Goal: Find specific page/section: Find specific page/section

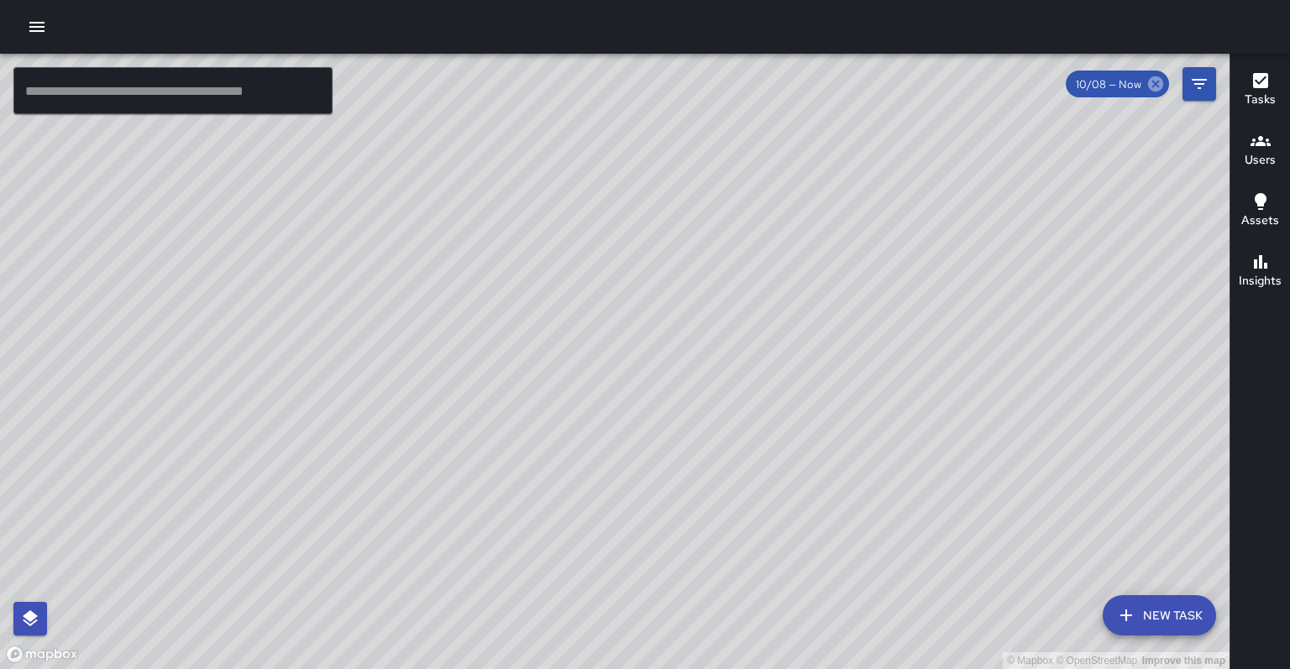
click at [1163, 83] on icon at bounding box center [1155, 84] width 18 height 18
click at [1201, 80] on icon "Filters" at bounding box center [1199, 84] width 15 height 10
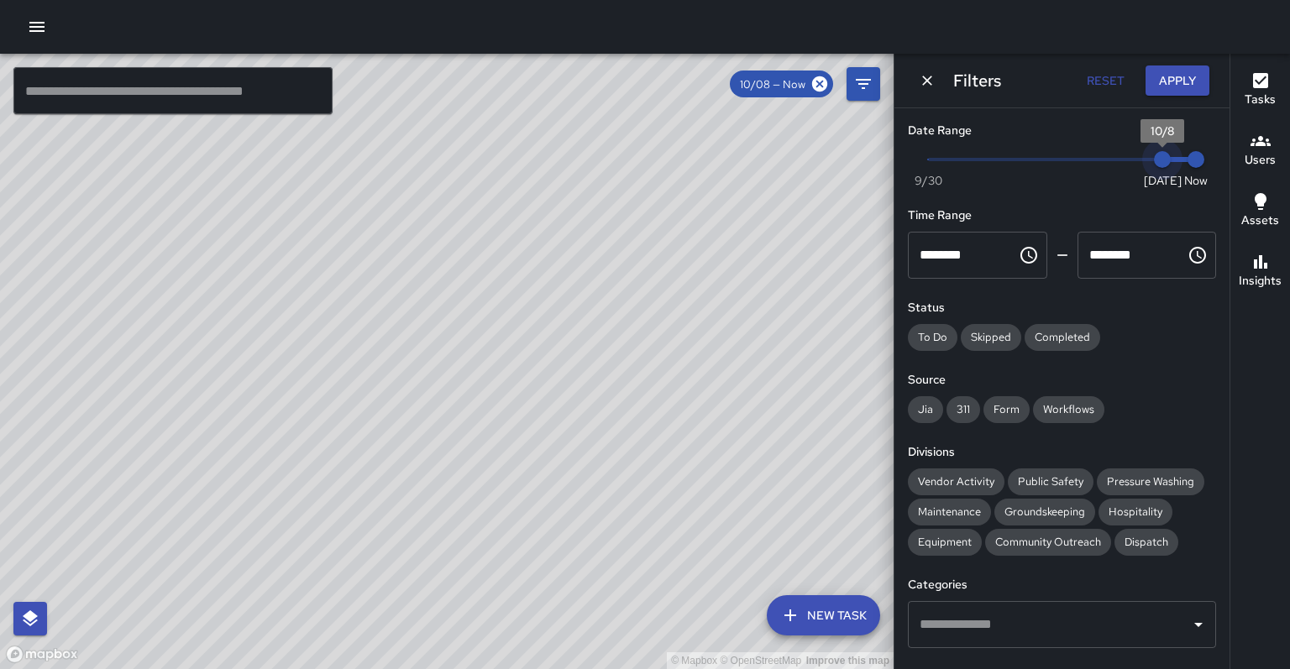
type input "*"
drag, startPoint x: 1151, startPoint y: 151, endPoint x: 1138, endPoint y: 153, distance: 12.7
click at [1137, 153] on span "10/7" at bounding box center [1128, 159] width 17 height 17
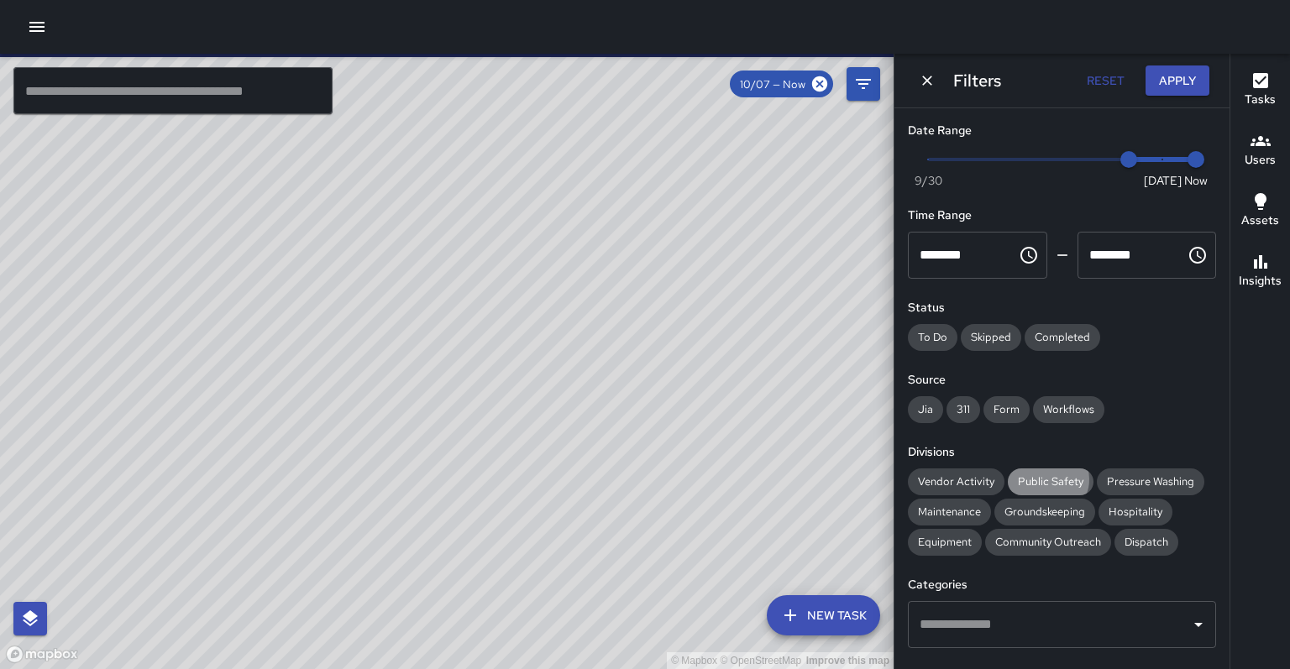
click at [1032, 474] on span "Public Safety" at bounding box center [1051, 481] width 86 height 14
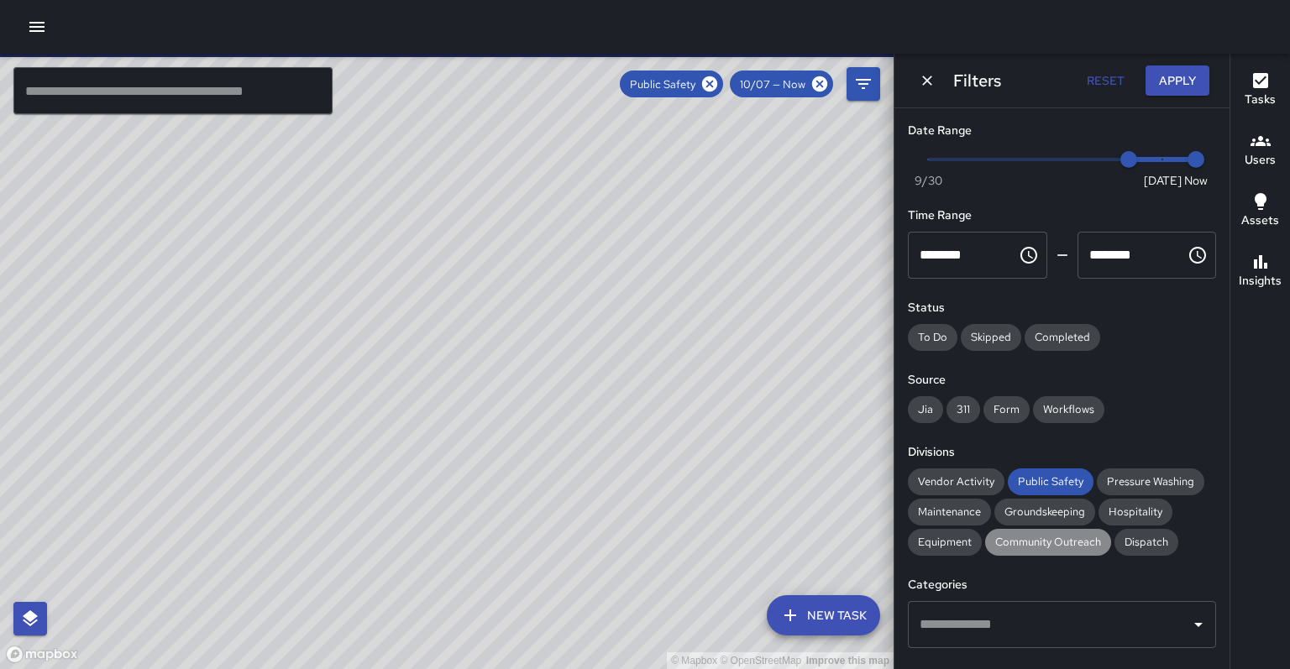
click at [985, 529] on div "Community Outreach" at bounding box center [1048, 542] width 126 height 27
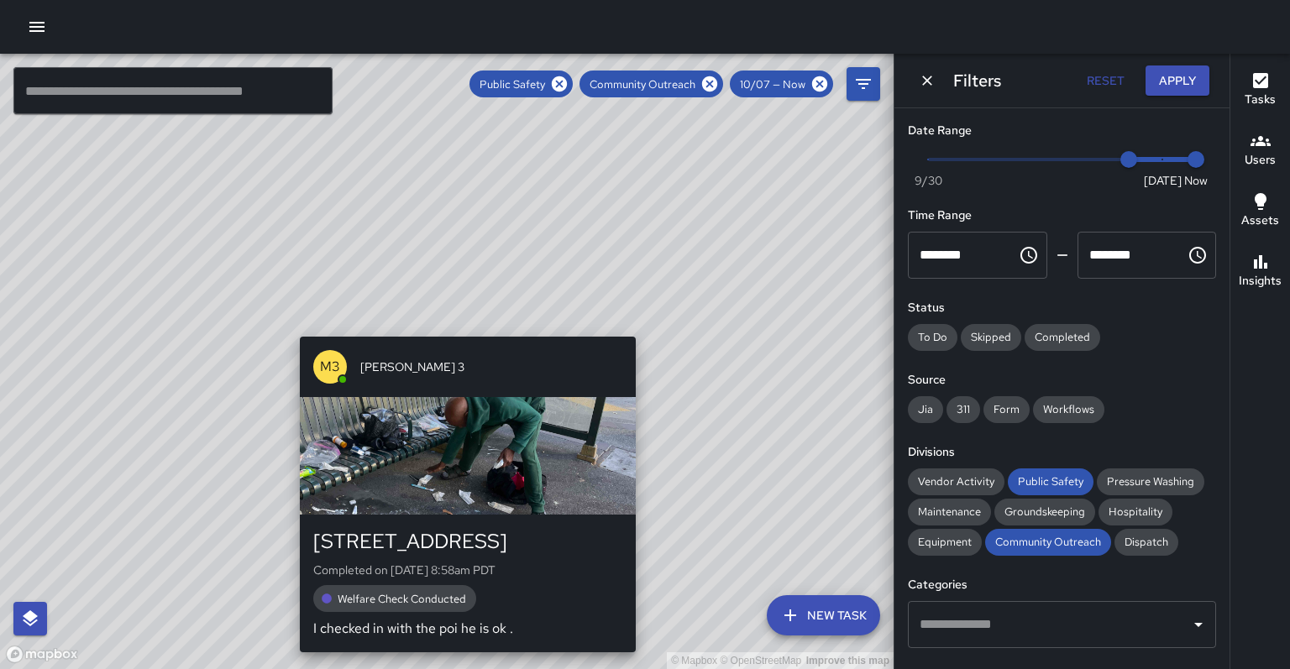
click at [292, 650] on div "© Mapbox © OpenStreetMap Improve this map M3 Mike 3 700 Broadway Completed on 1…" at bounding box center [447, 362] width 894 height 616
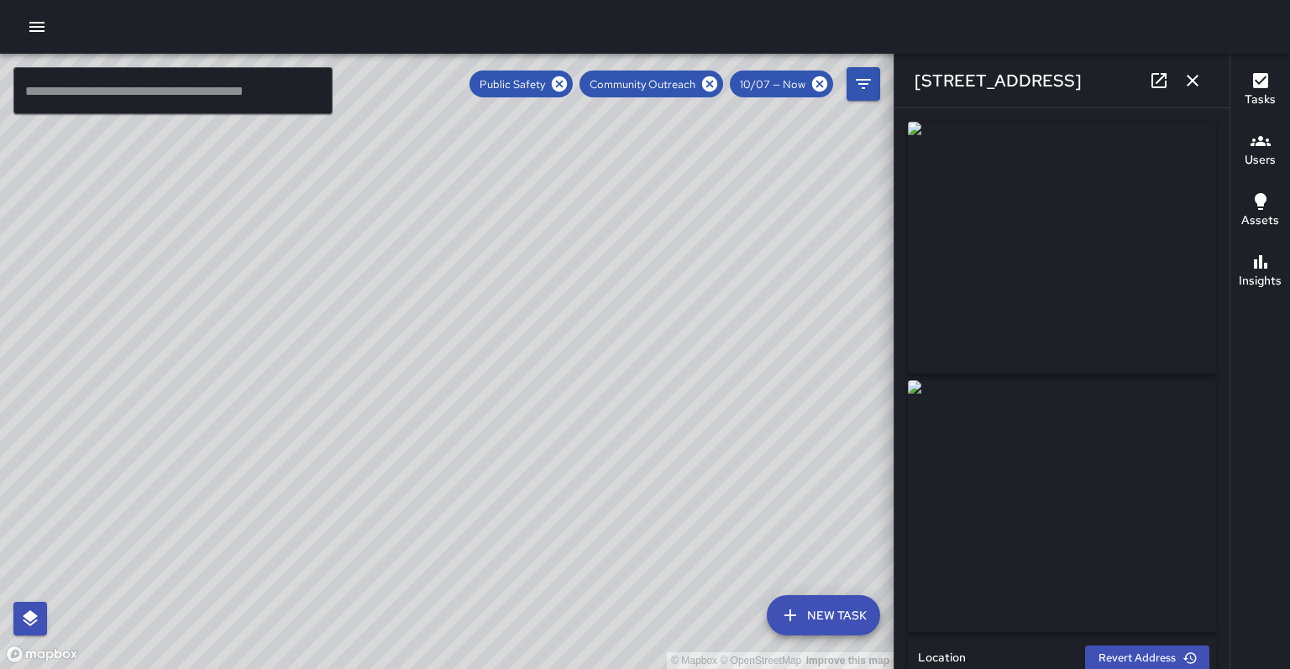
type input "**********"
click at [1168, 83] on icon at bounding box center [1159, 81] width 20 height 20
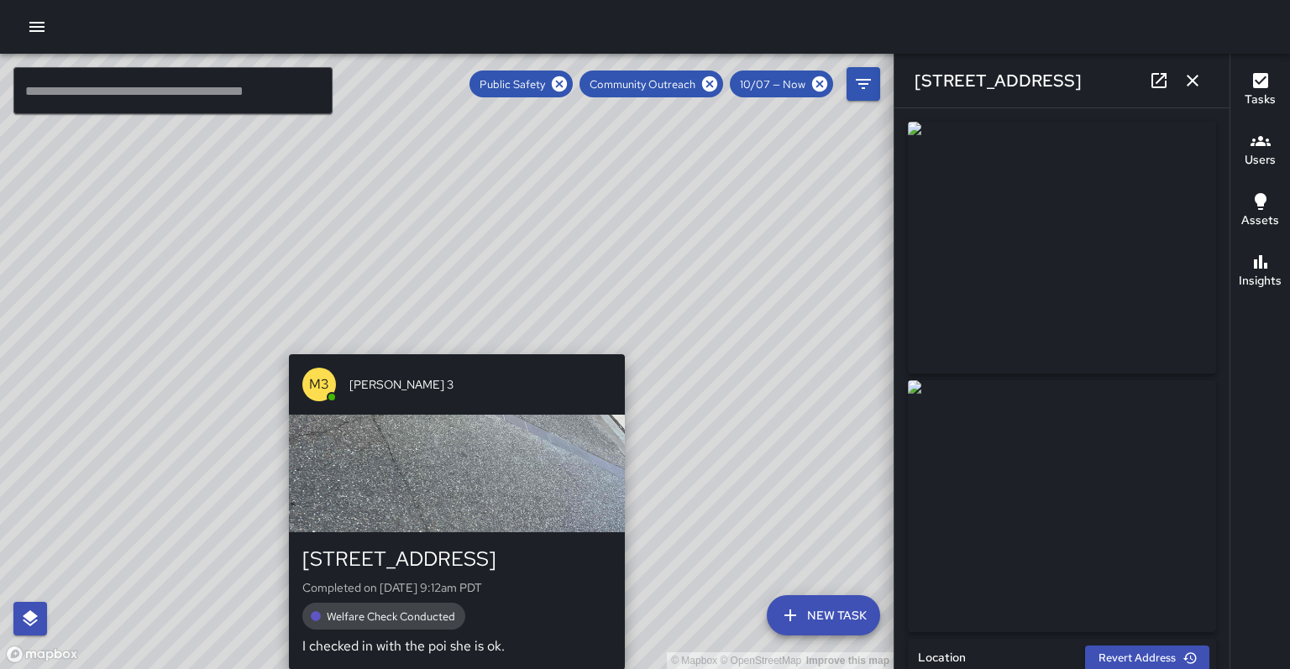
click at [454, 346] on div "© Mapbox © OpenStreetMap Improve this map M3 Mike 3 700 Broadway Completed on 1…" at bounding box center [447, 362] width 894 height 616
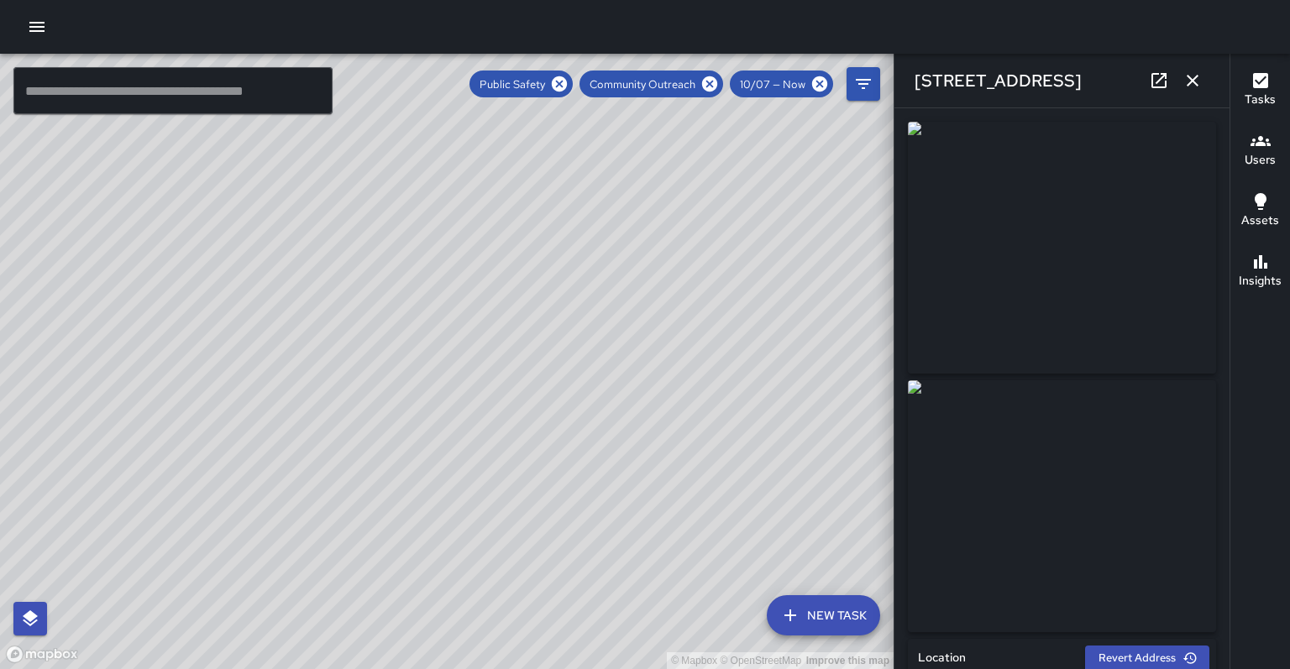
click at [317, 362] on div "© Mapbox © OpenStreetMap Improve this map S1 Sierra 12 458 7th Street Completed…" at bounding box center [447, 362] width 894 height 616
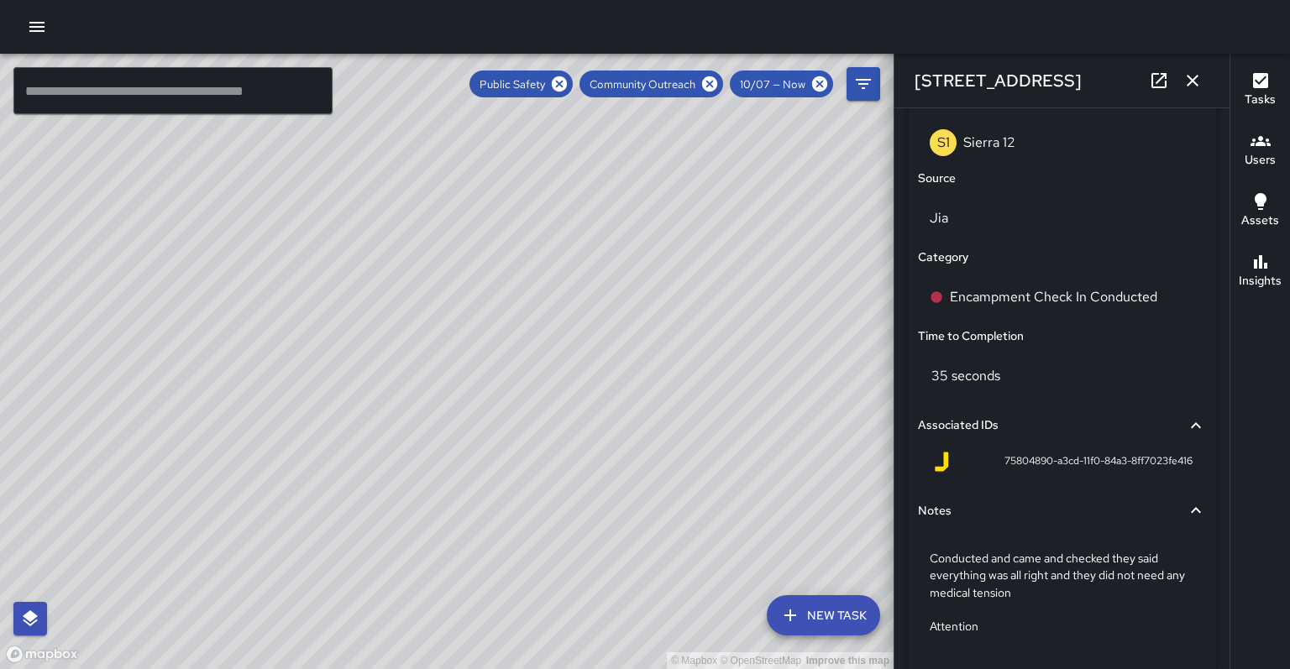
scroll to position [1057, 0]
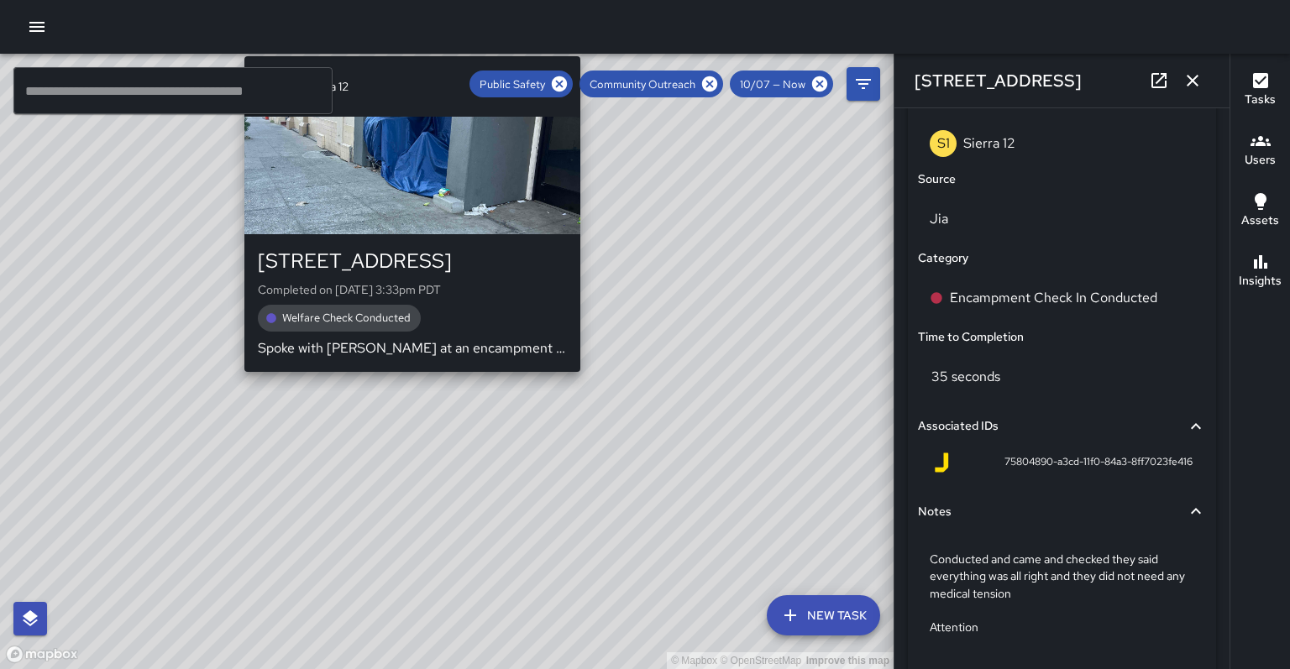
click at [402, 368] on div "© Mapbox © OpenStreetMap Improve this map S1 Sierra 12 464 7th Street Completed…" at bounding box center [447, 362] width 894 height 616
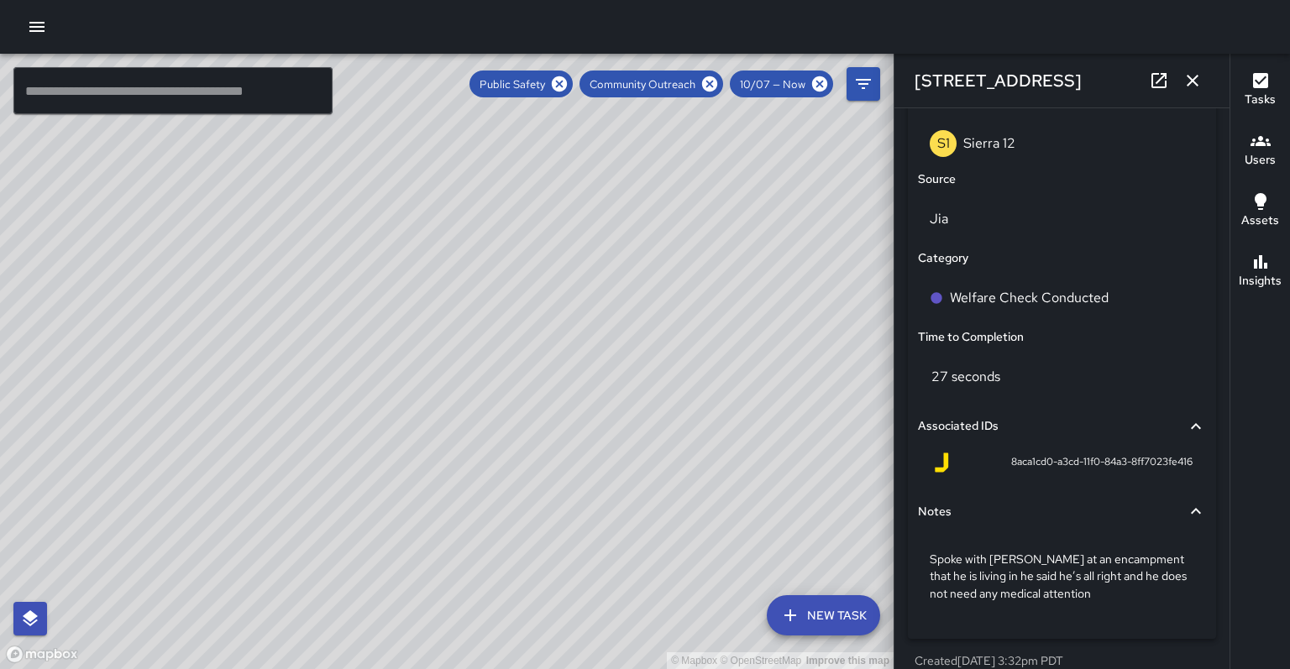
scroll to position [1030, 0]
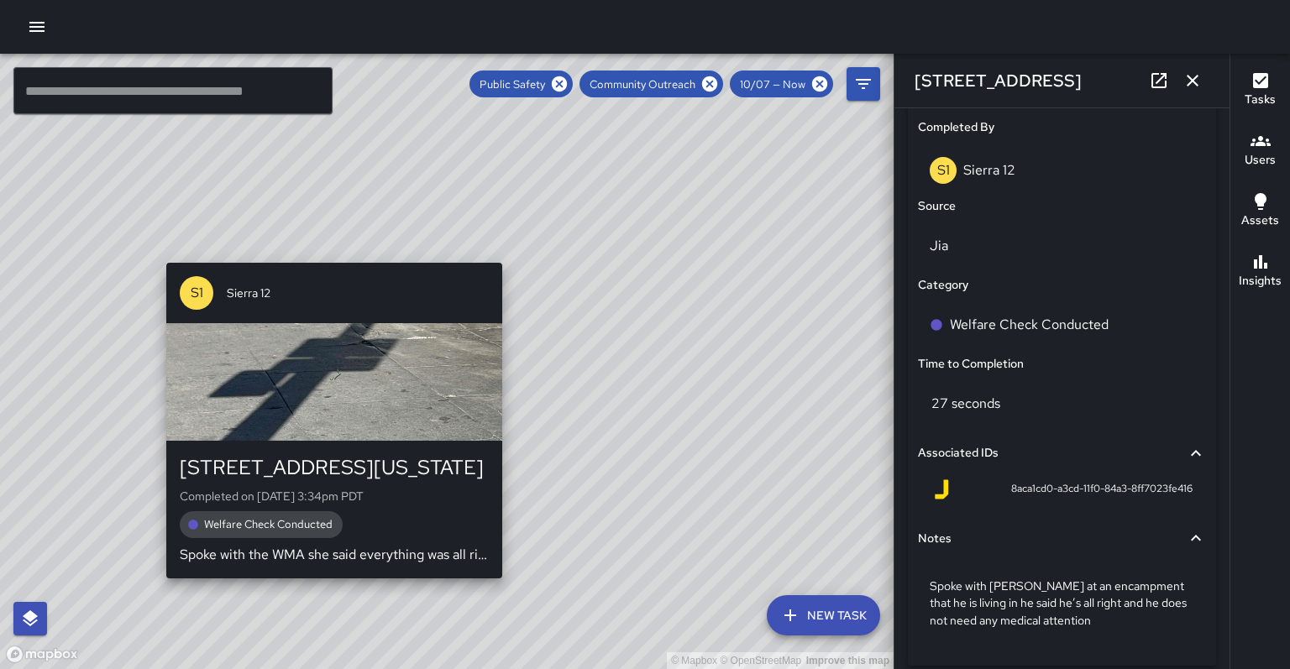
click at [329, 252] on div "© Mapbox © OpenStreetMap Improve this map S1 Sierra 12 700 Washington Street Co…" at bounding box center [447, 362] width 894 height 616
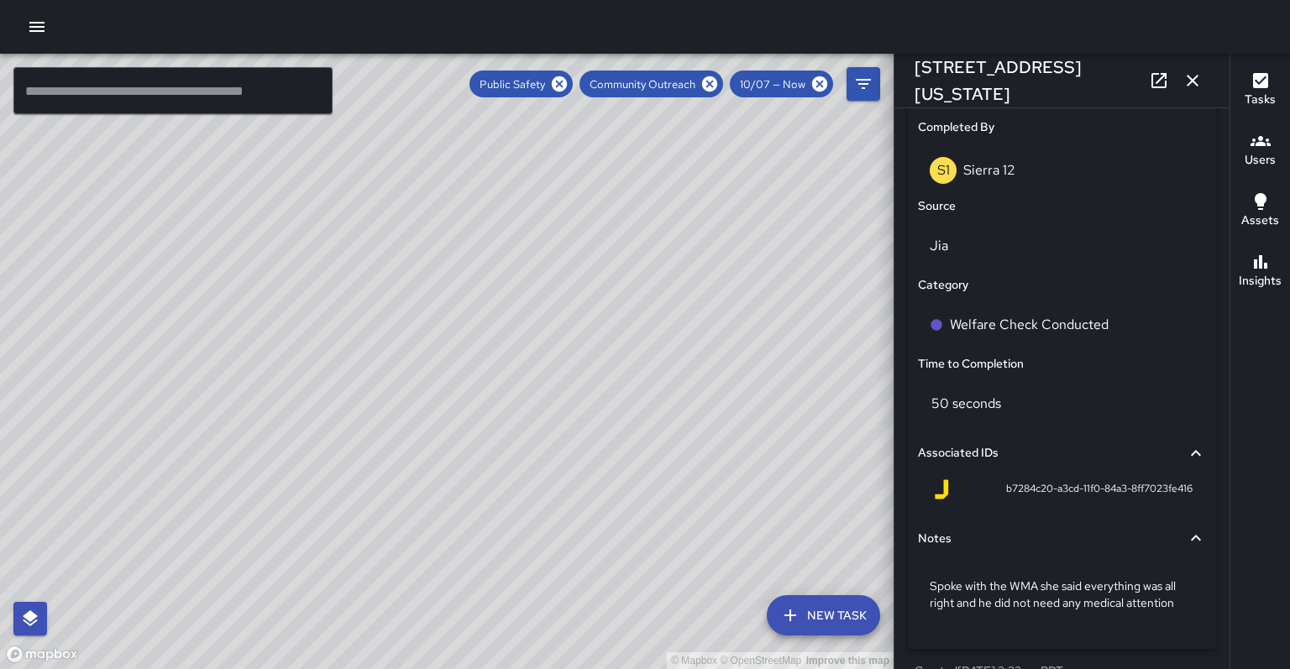
type input "**********"
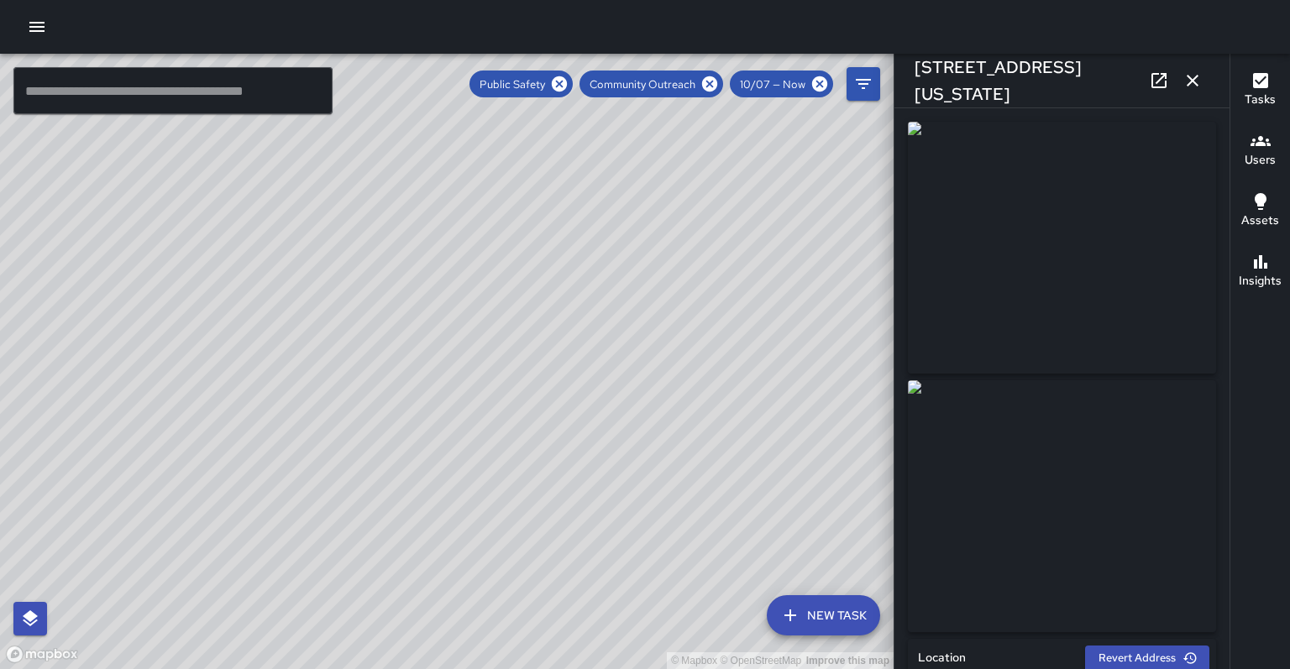
scroll to position [0, 0]
click at [504, 257] on div "© Mapbox © OpenStreetMap Improve this map S1 Sierra 12 730 Washington Street Co…" at bounding box center [447, 362] width 894 height 616
click at [762, 461] on div "© Mapbox © OpenStreetMap Improve this map M3 Mike 3 435 8th Street Completed on…" at bounding box center [447, 362] width 894 height 616
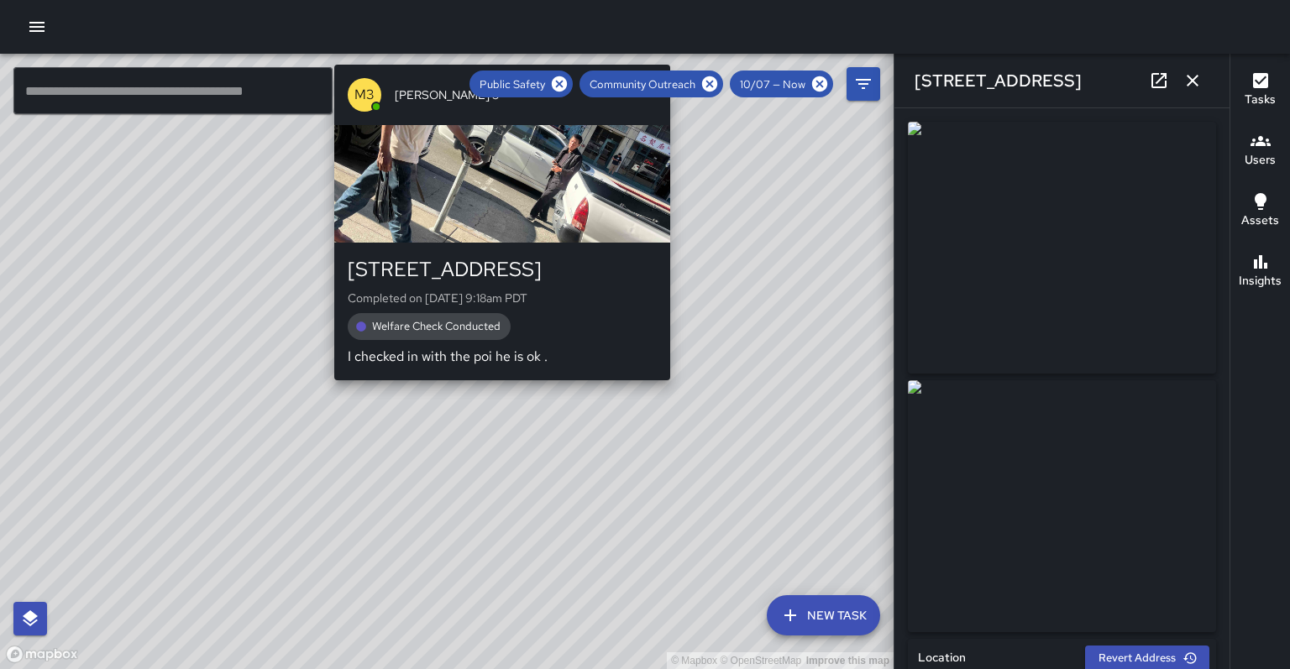
click at [490, 375] on div "M3 Mike 3 416 8th Street Completed on 10/7/2025, 9:18am PDT Welfare Check Condu…" at bounding box center [502, 222] width 349 height 329
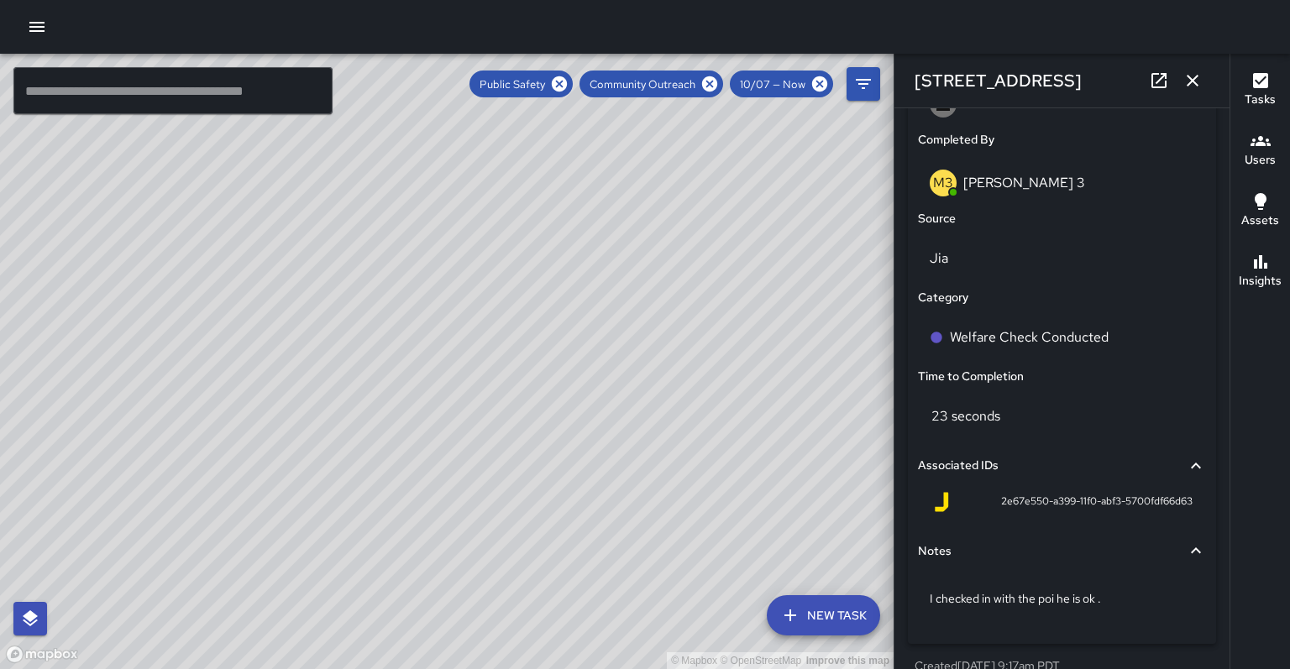
scroll to position [1017, 0]
drag, startPoint x: 534, startPoint y: 203, endPoint x: 504, endPoint y: 322, distance: 123.0
click at [504, 323] on div "© Mapbox © OpenStreetMap Improve this map" at bounding box center [447, 362] width 894 height 616
drag, startPoint x: 473, startPoint y: 158, endPoint x: 335, endPoint y: 373, distance: 255.3
click at [334, 376] on div "© Mapbox © OpenStreetMap Improve this map" at bounding box center [447, 362] width 894 height 616
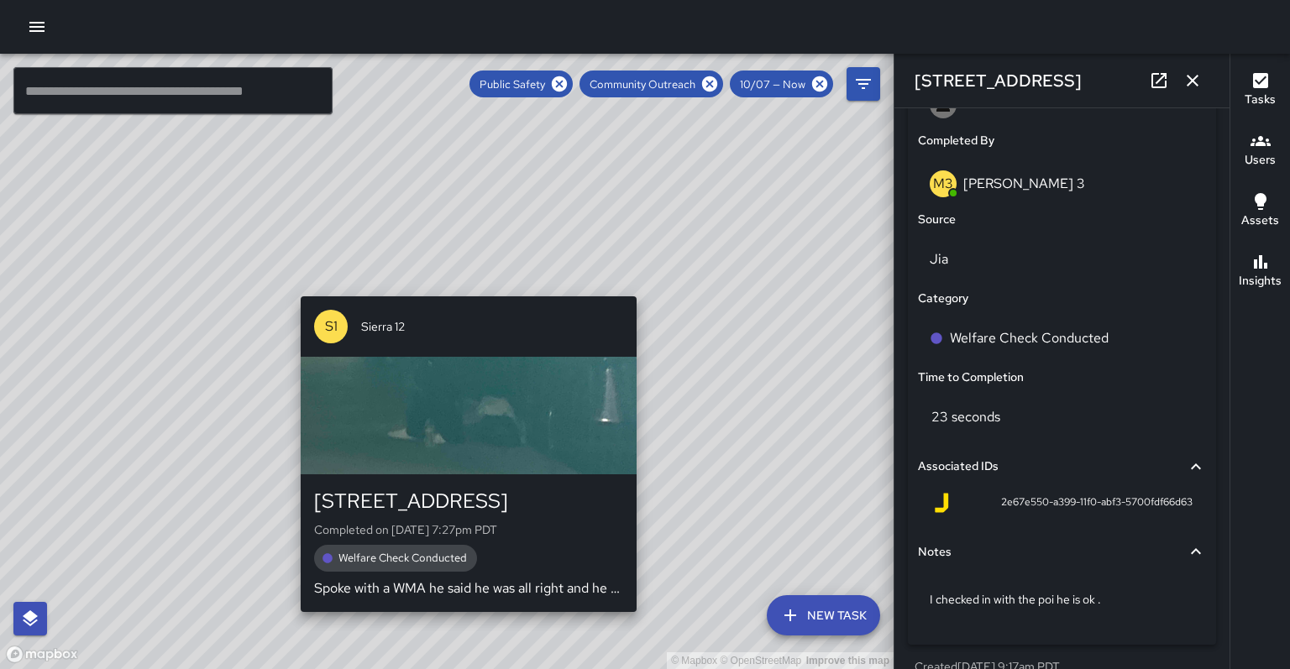
click at [464, 287] on div "© Mapbox © OpenStreetMap Improve this map S1 Sierra 12 408 13th Street Complete…" at bounding box center [447, 362] width 894 height 616
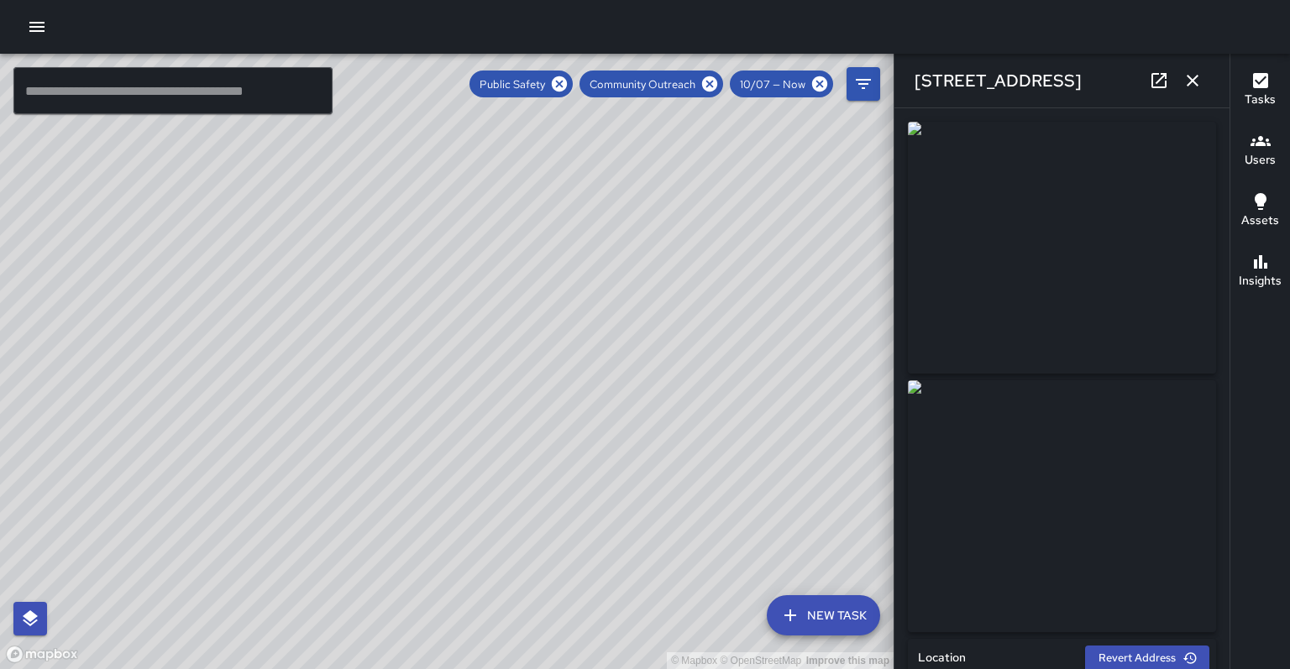
scroll to position [0, 0]
drag, startPoint x: 469, startPoint y: 148, endPoint x: 435, endPoint y: 344, distance: 199.5
click at [435, 344] on div "© Mapbox © OpenStreetMap Improve this map" at bounding box center [447, 362] width 894 height 616
drag, startPoint x: 454, startPoint y: 299, endPoint x: 439, endPoint y: 358, distance: 60.7
click at [438, 359] on div "© Mapbox © OpenStreetMap Improve this map" at bounding box center [447, 362] width 894 height 616
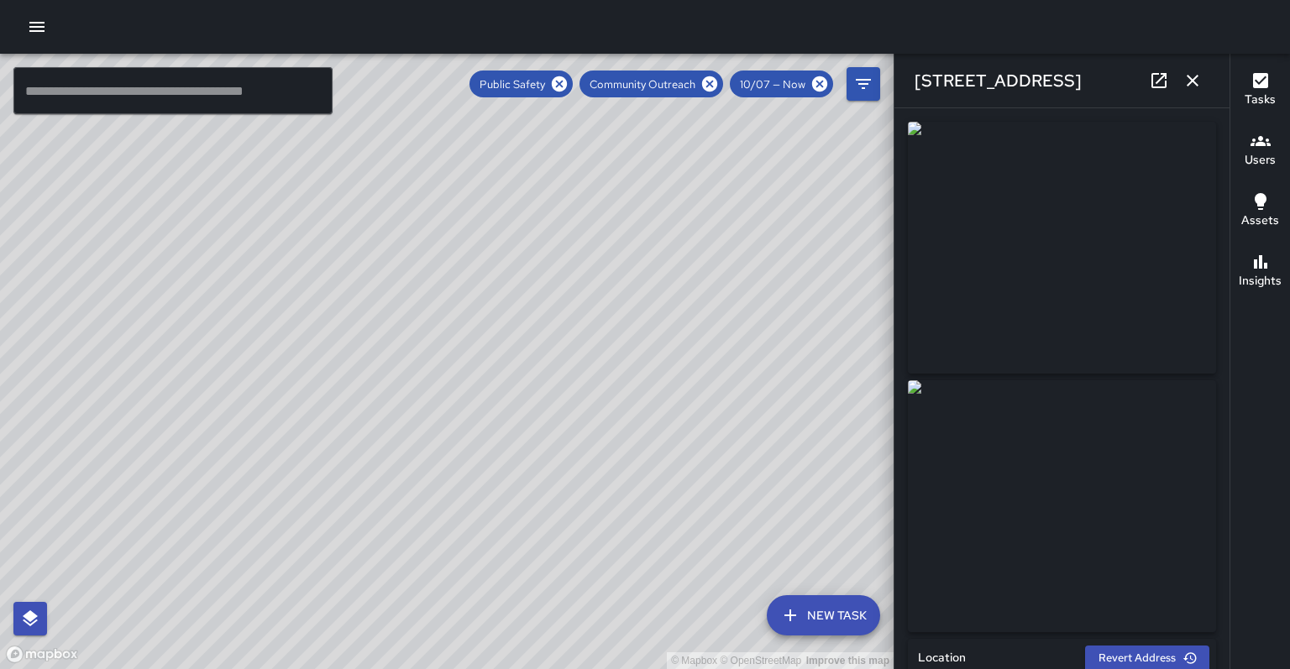
drag, startPoint x: 442, startPoint y: 373, endPoint x: 403, endPoint y: 466, distance: 100.9
click at [395, 480] on div "© Mapbox © OpenStreetMap Improve this map" at bounding box center [447, 362] width 894 height 616
drag, startPoint x: 417, startPoint y: 421, endPoint x: 399, endPoint y: 453, distance: 37.6
click at [406, 463] on div "© Mapbox © OpenStreetMap Improve this map" at bounding box center [447, 362] width 894 height 616
drag, startPoint x: 532, startPoint y: 336, endPoint x: 447, endPoint y: 412, distance: 114.8
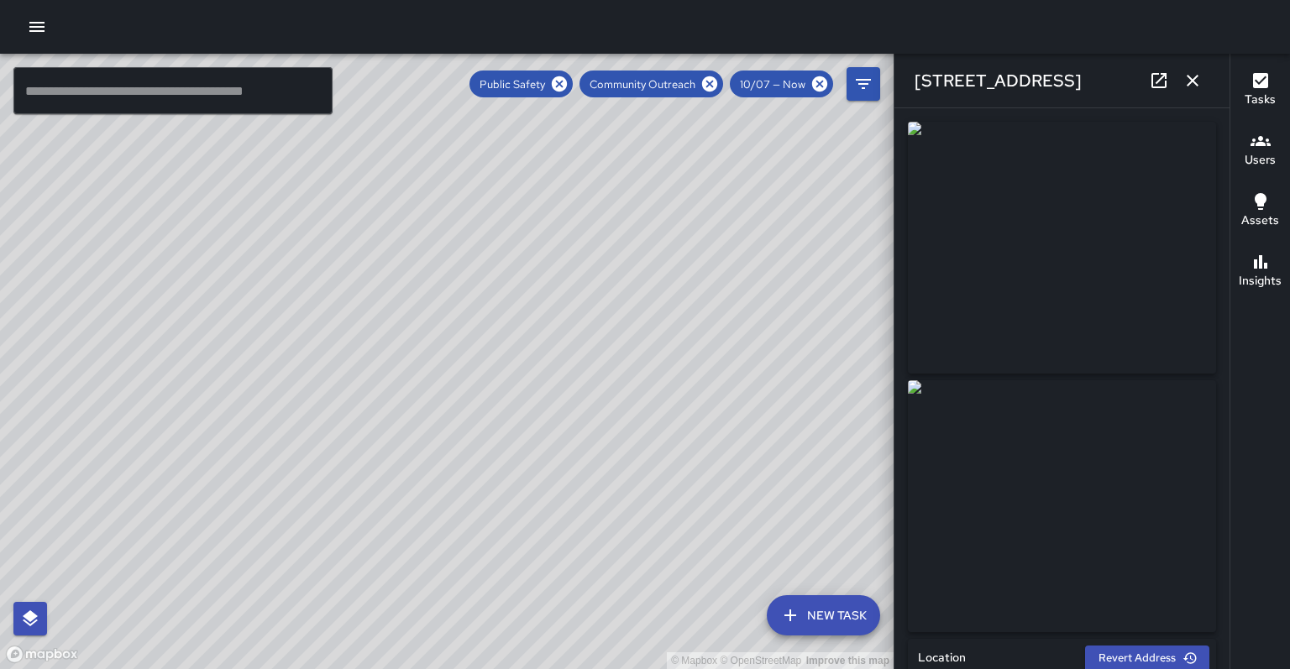
click at [452, 424] on div "© Mapbox © OpenStreetMap Improve this map" at bounding box center [447, 362] width 894 height 616
drag, startPoint x: 501, startPoint y: 303, endPoint x: 470, endPoint y: 419, distance: 119.8
click at [470, 419] on div "© Mapbox © OpenStreetMap Improve this map" at bounding box center [447, 362] width 894 height 616
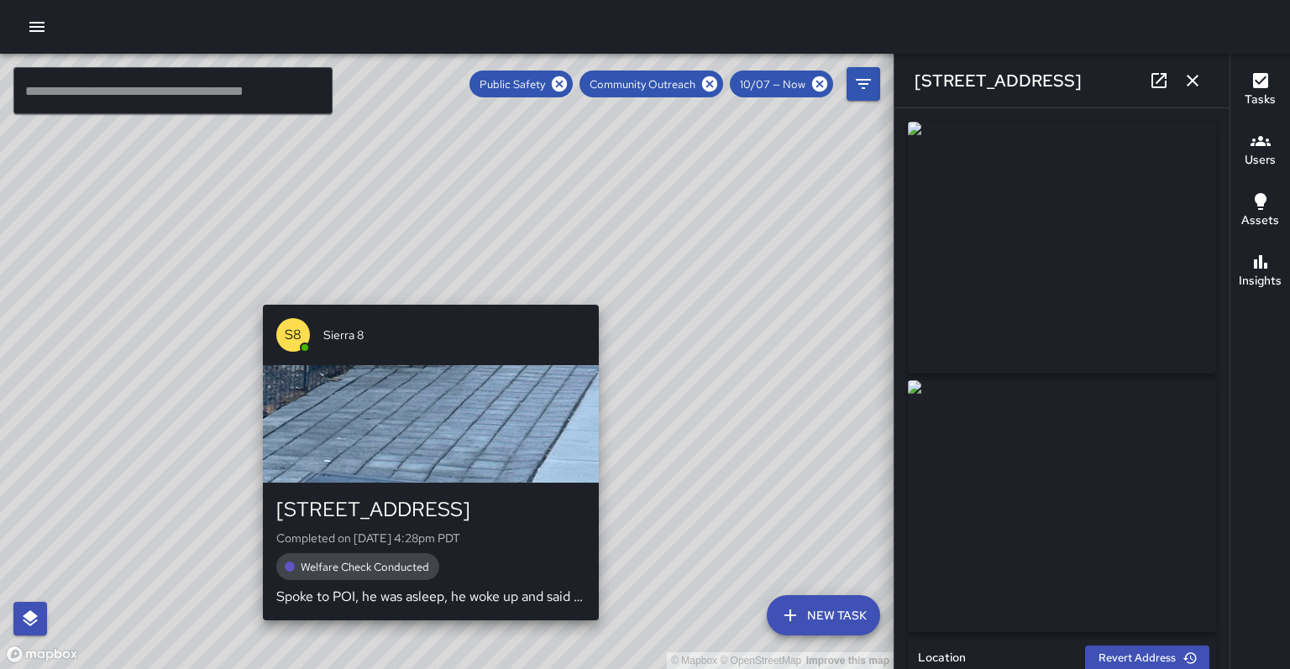
click at [603, 294] on div "© Mapbox © OpenStreetMap Improve this map S8 Sierra 8 146 Grand Avenue Complete…" at bounding box center [447, 362] width 894 height 616
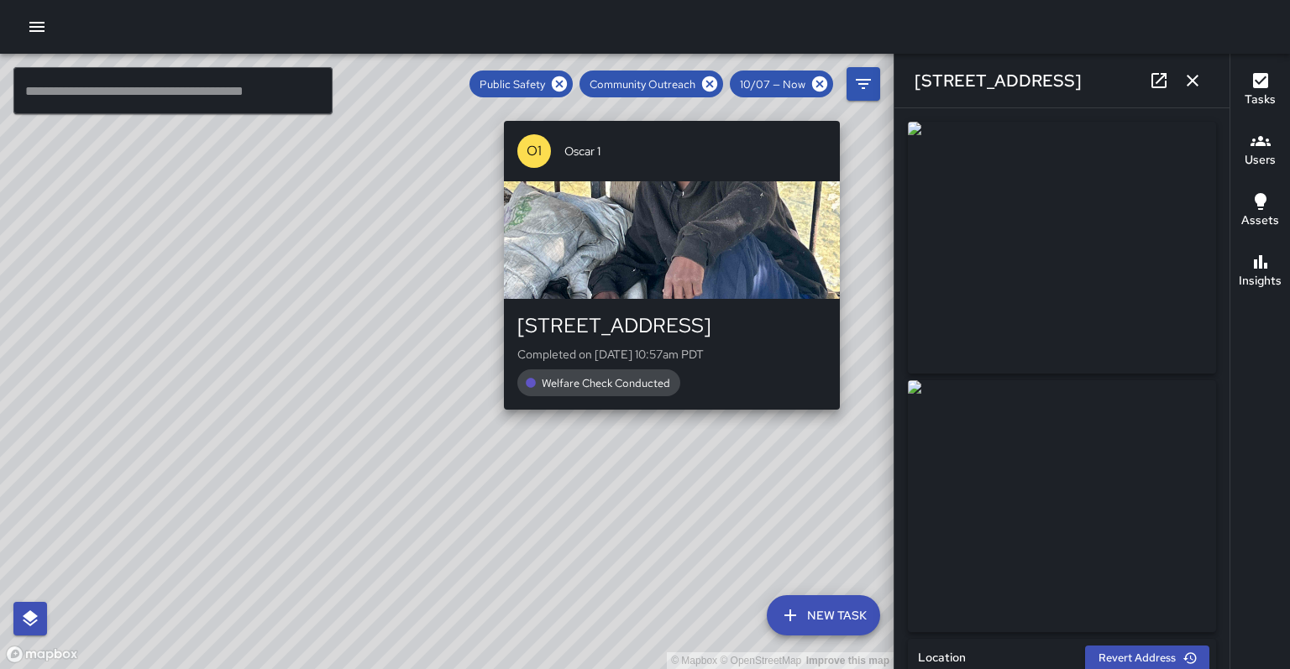
click at [847, 417] on div "© Mapbox © OpenStreetMap Improve this map O1 Oscar 1 200 Grand Avenue Completed…" at bounding box center [447, 362] width 894 height 616
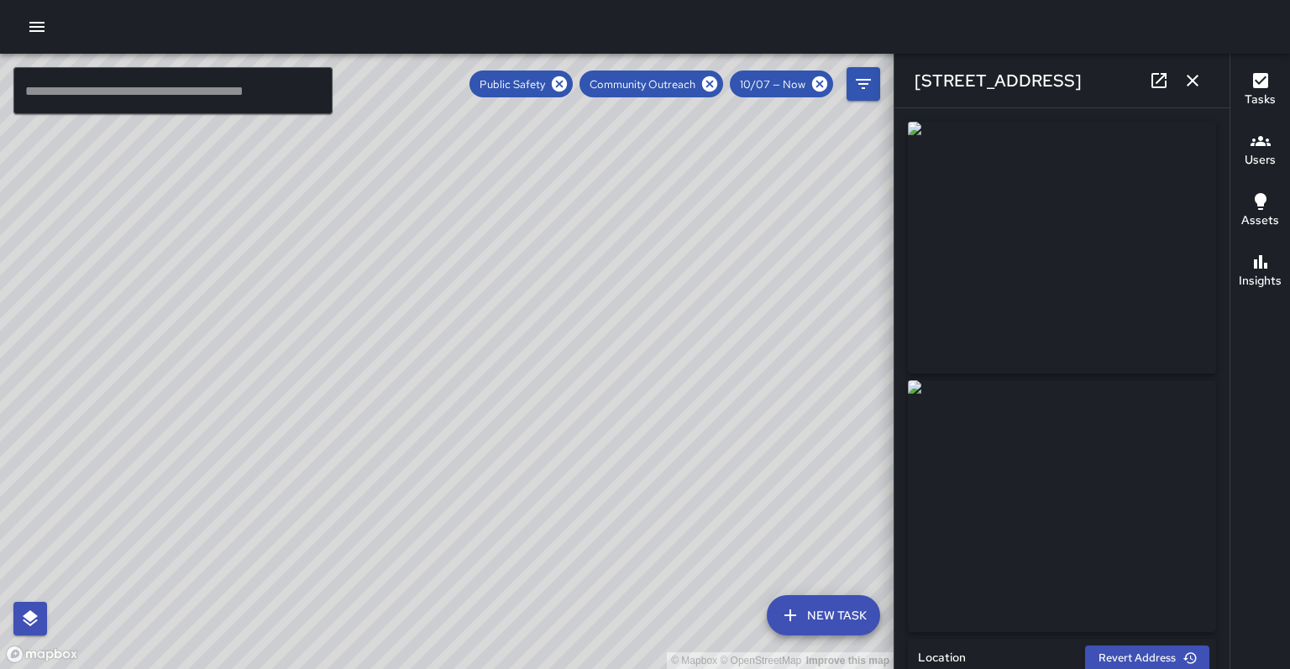
drag, startPoint x: 464, startPoint y: 336, endPoint x: 506, endPoint y: 413, distance: 88.3
click at [506, 413] on div "© Mapbox © OpenStreetMap Improve this map" at bounding box center [447, 362] width 894 height 616
drag, startPoint x: 363, startPoint y: 399, endPoint x: 443, endPoint y: 214, distance: 201.6
click at [443, 214] on div "© Mapbox © OpenStreetMap Improve this map" at bounding box center [447, 362] width 894 height 616
drag, startPoint x: 306, startPoint y: 579, endPoint x: 312, endPoint y: 558, distance: 22.0
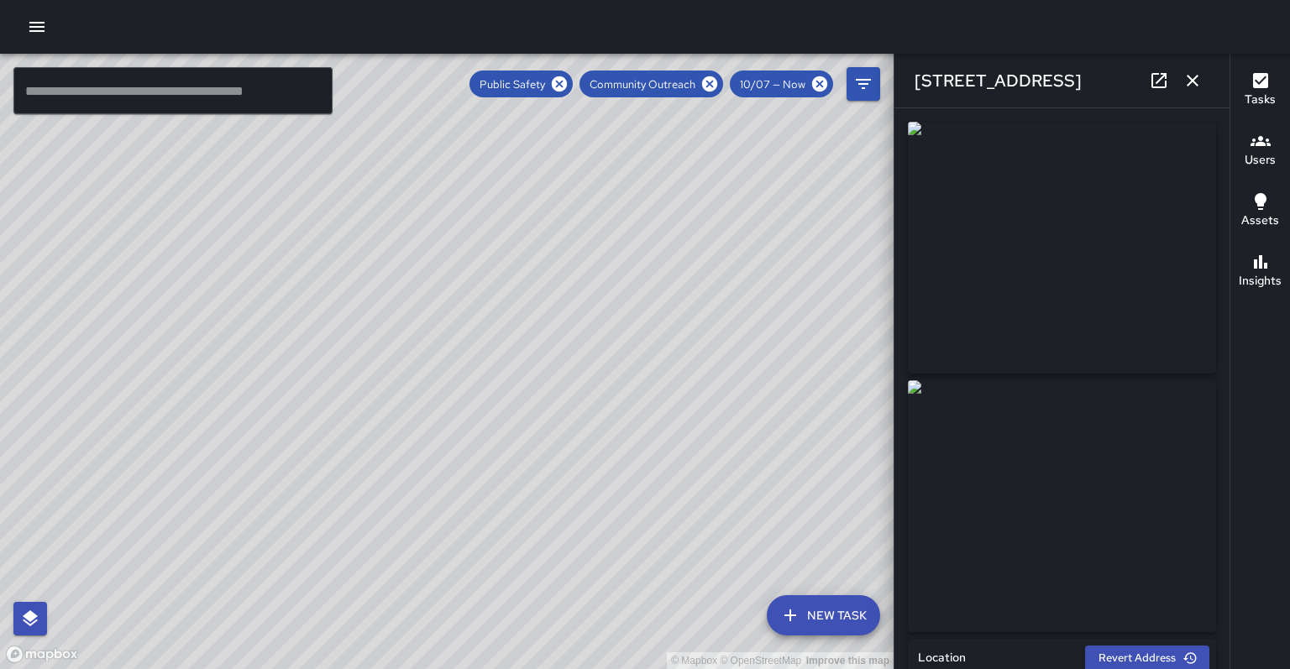
click at [313, 558] on div "© Mapbox © OpenStreetMap Improve this map" at bounding box center [447, 362] width 894 height 616
drag, startPoint x: 396, startPoint y: 366, endPoint x: 404, endPoint y: 433, distance: 67.7
click at [403, 433] on div "© Mapbox © OpenStreetMap Improve this map" at bounding box center [447, 362] width 894 height 616
drag, startPoint x: 313, startPoint y: 478, endPoint x: 413, endPoint y: 314, distance: 191.8
click at [414, 299] on div "© Mapbox © OpenStreetMap Improve this map" at bounding box center [447, 362] width 894 height 616
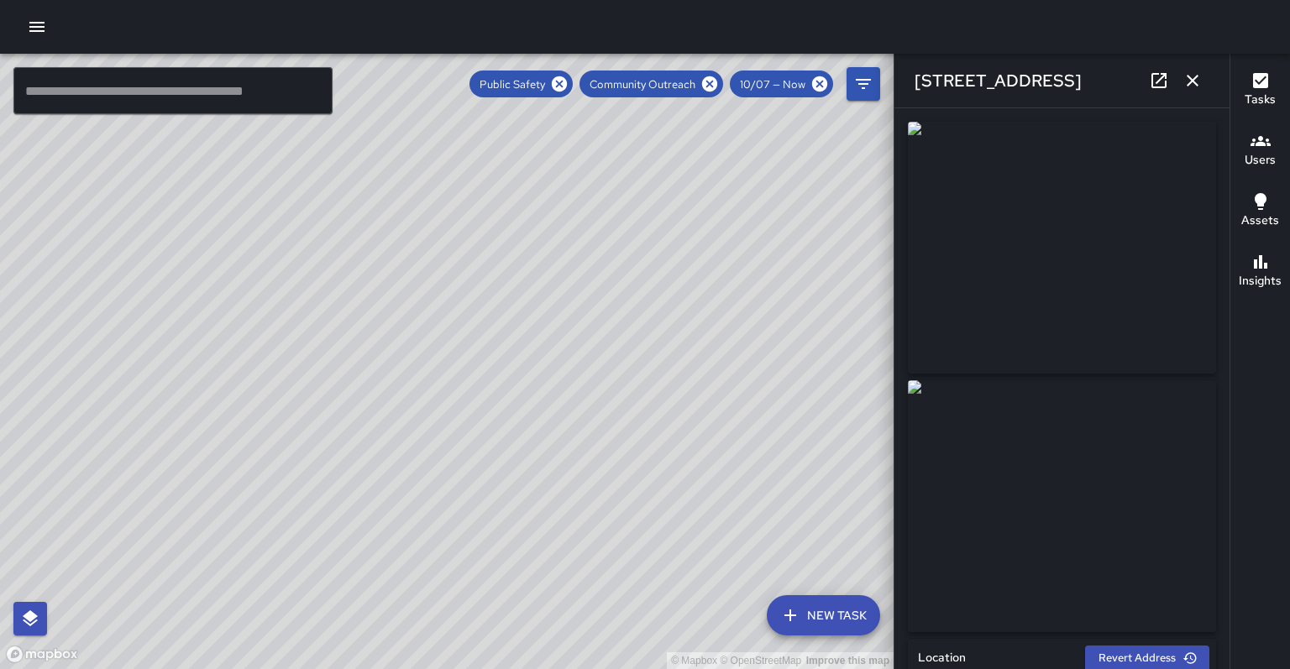
click at [504, 181] on div "© Mapbox © OpenStreetMap Improve this map" at bounding box center [447, 362] width 894 height 616
click at [500, 183] on div "© Mapbox © OpenStreetMap Improve this map" at bounding box center [447, 362] width 894 height 616
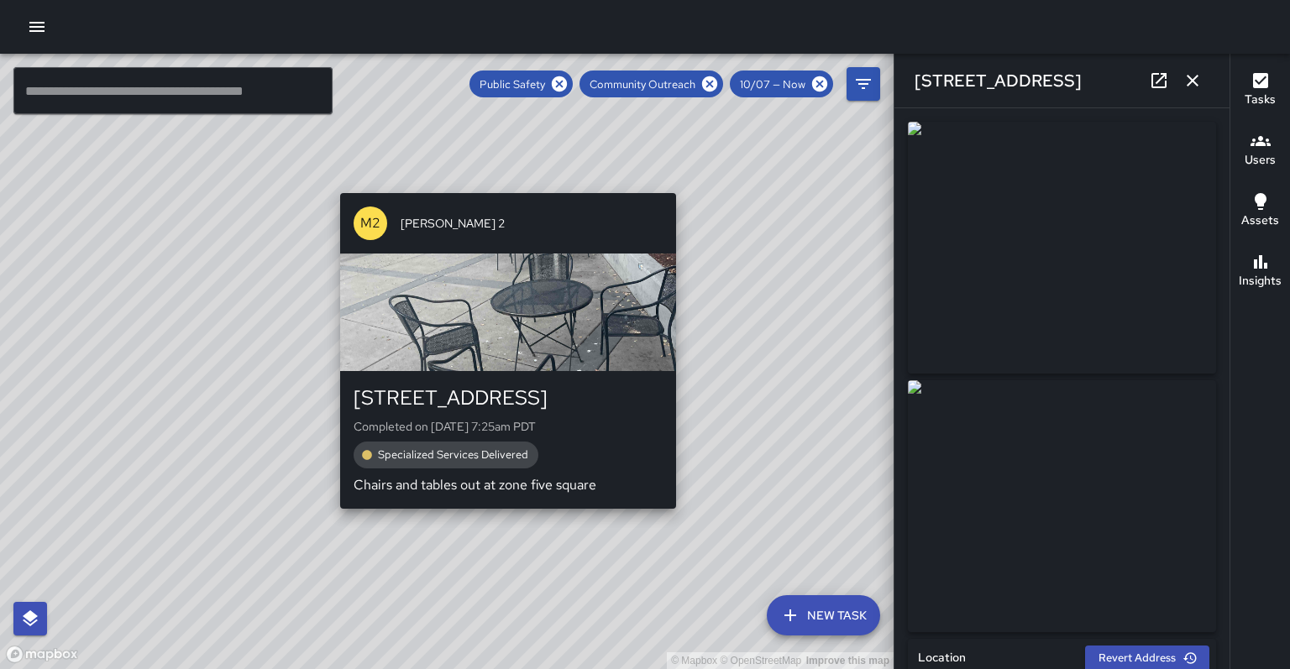
type input "**********"
